Goal: Task Accomplishment & Management: Use online tool/utility

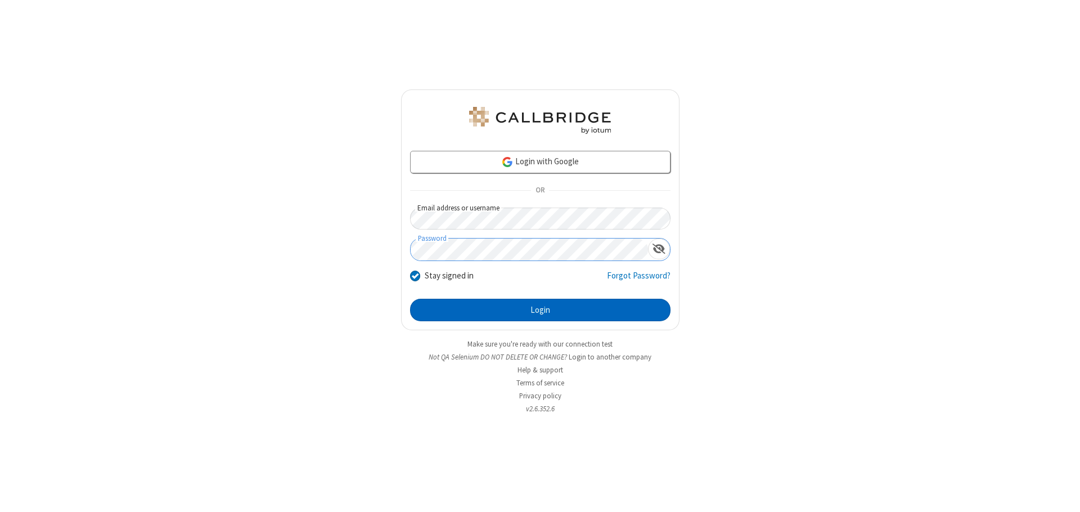
click at [540, 310] on button "Login" at bounding box center [540, 310] width 260 height 22
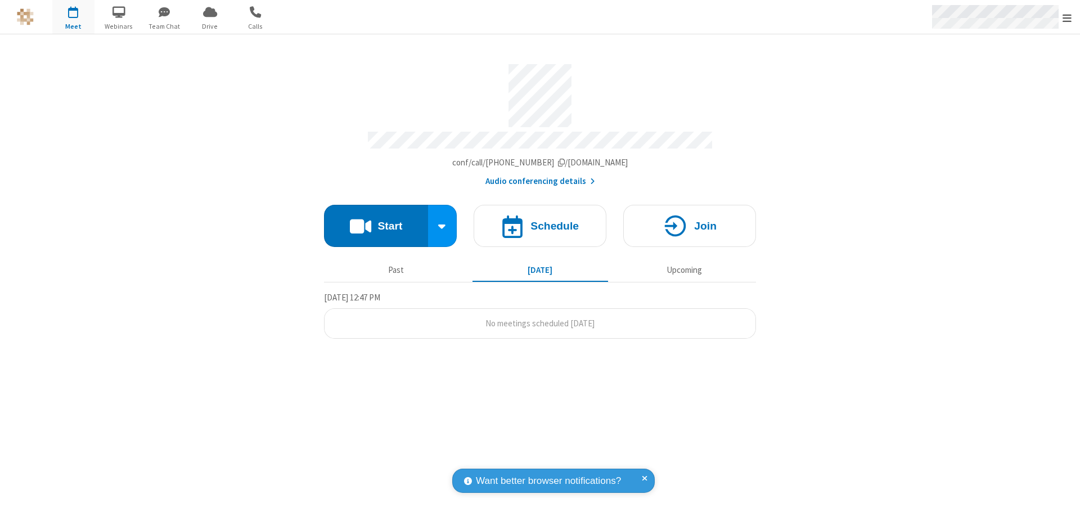
click at [1067, 17] on span "Open menu" at bounding box center [1066, 17] width 9 height 11
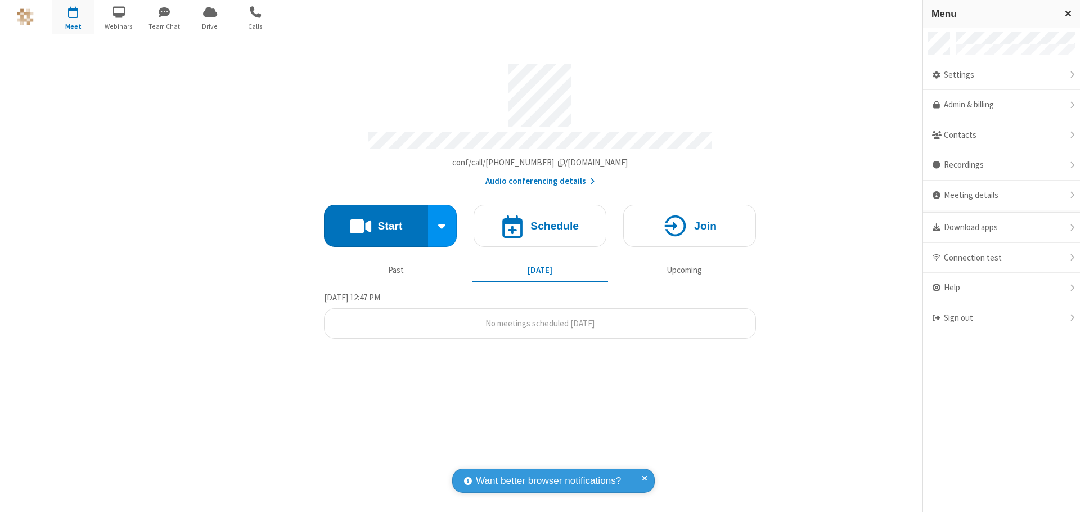
click at [73, 17] on span "button" at bounding box center [73, 11] width 42 height 19
click at [540, 220] on h4 "Schedule" at bounding box center [554, 225] width 48 height 11
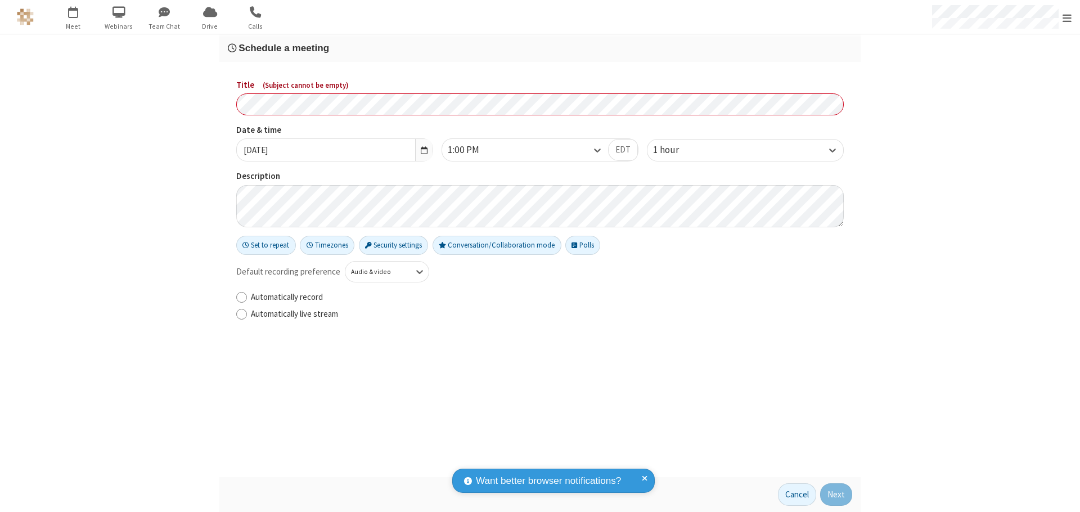
click at [540, 48] on h3 "Schedule a meeting" at bounding box center [540, 48] width 624 height 11
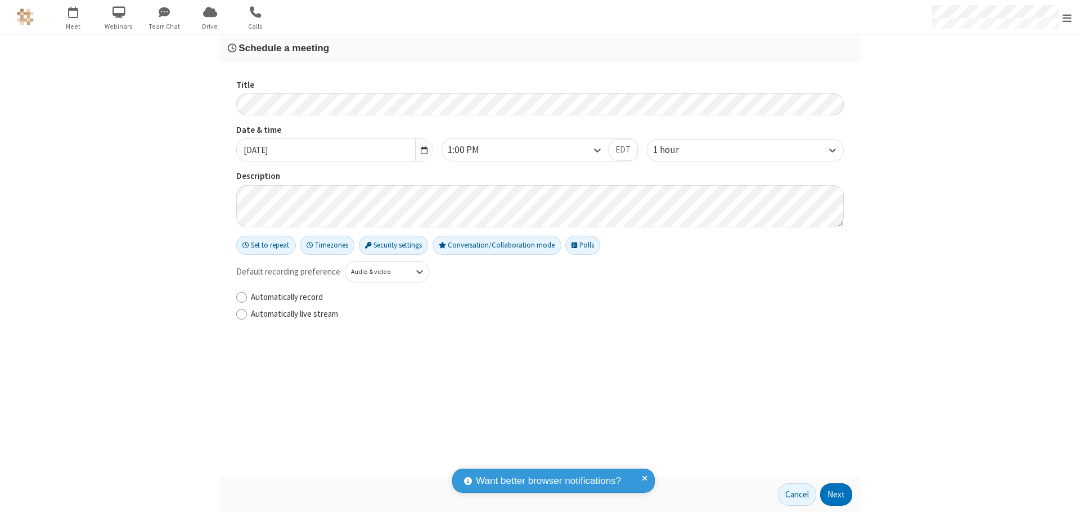
click at [836, 494] on button "Next" at bounding box center [836, 494] width 32 height 22
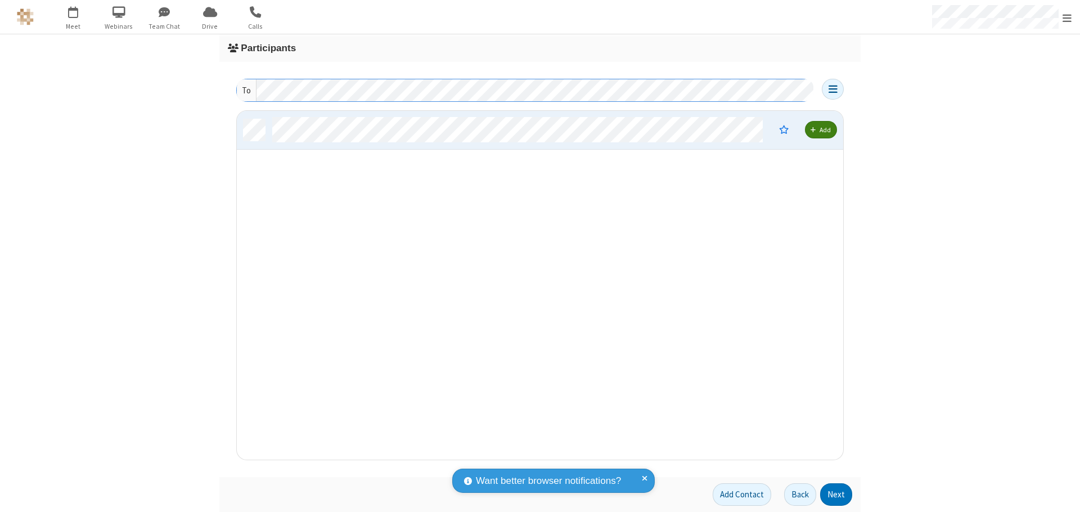
scroll to position [340, 598]
click at [836, 494] on button "Next" at bounding box center [836, 494] width 32 height 22
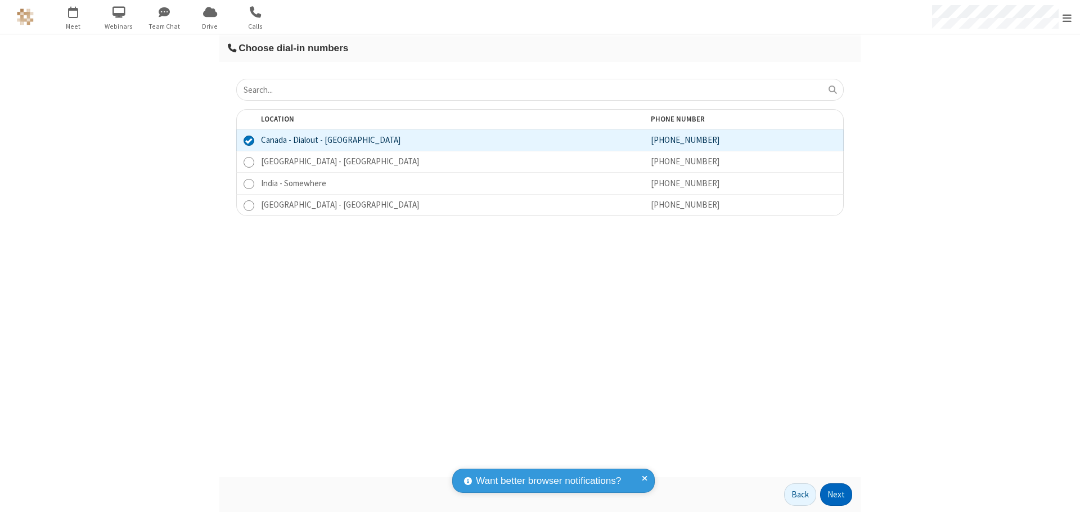
click at [836, 494] on button "Next" at bounding box center [836, 494] width 32 height 22
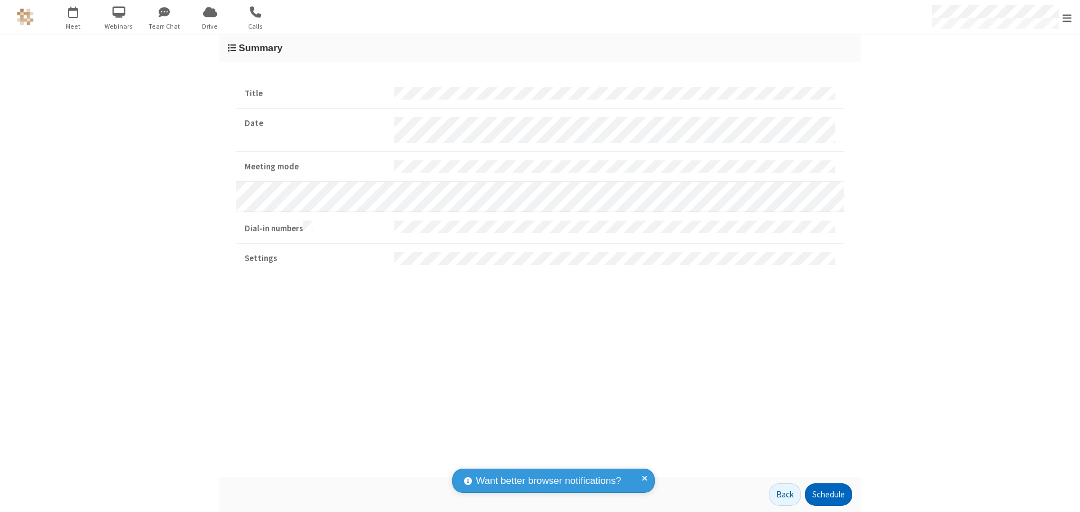
click at [828, 494] on button "Schedule" at bounding box center [828, 494] width 47 height 22
